Goal: Task Accomplishment & Management: Use online tool/utility

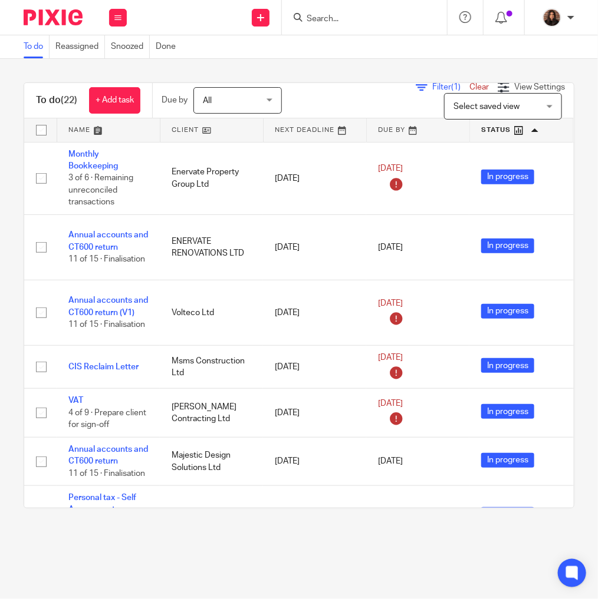
click at [99, 134] on link at bounding box center [108, 130] width 103 height 24
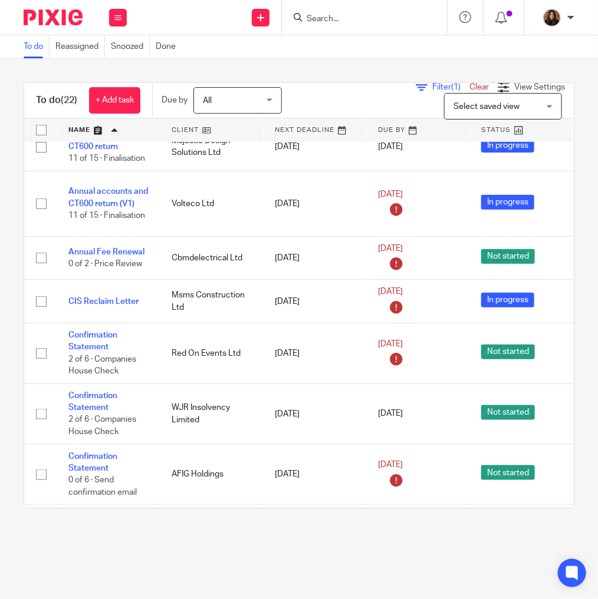
scroll to position [109, 0]
